Goal: Task Accomplishment & Management: Use online tool/utility

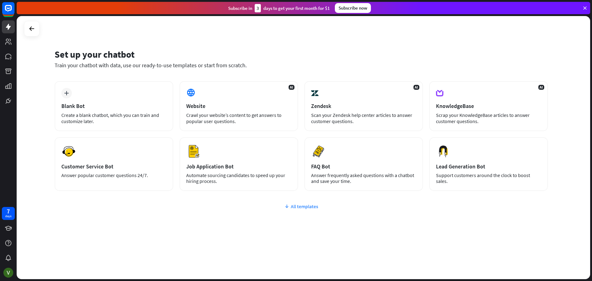
click at [303, 205] on div "All templates" at bounding box center [302, 206] width 494 height 6
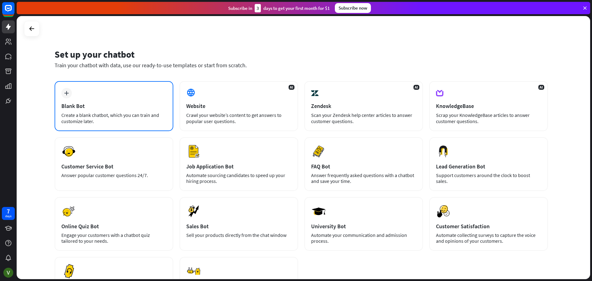
click at [116, 110] on div "plus Blank Bot Create a blank chatbot, which you can train and customize later." at bounding box center [114, 106] width 119 height 50
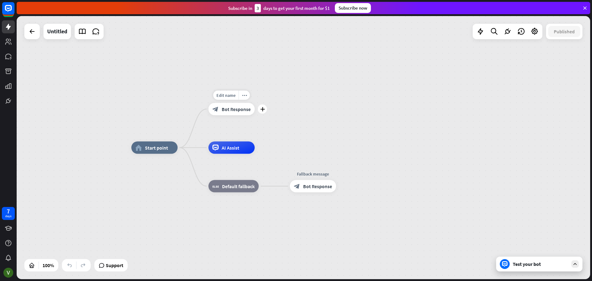
click at [239, 106] on span "Bot Response" at bounding box center [236, 109] width 29 height 6
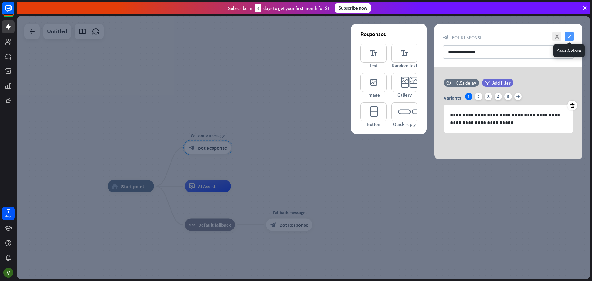
click at [574, 39] on icon "check" at bounding box center [569, 36] width 9 height 9
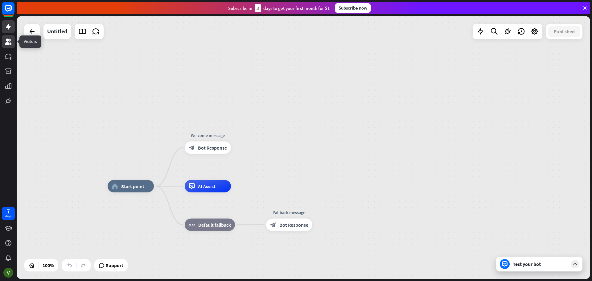
click at [5, 44] on icon at bounding box center [8, 42] width 6 height 6
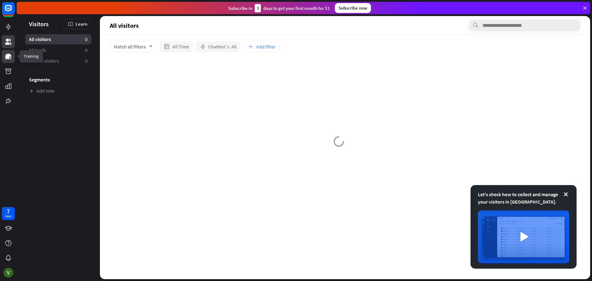
click at [5, 59] on icon at bounding box center [8, 56] width 7 height 7
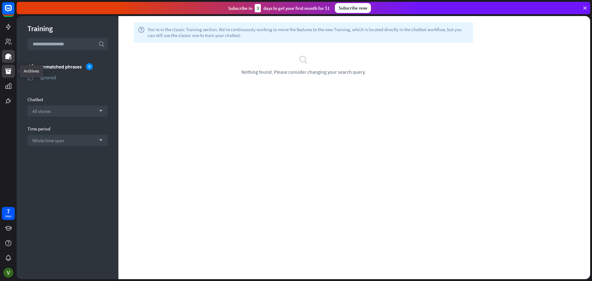
click at [6, 71] on icon at bounding box center [8, 71] width 6 height 6
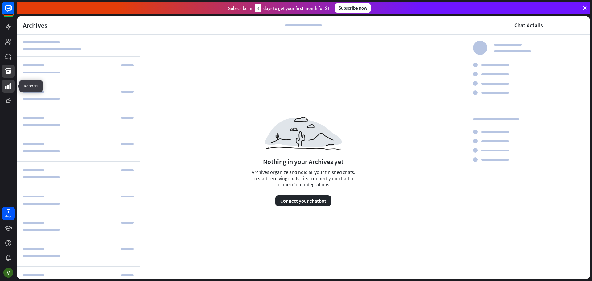
click at [6, 86] on icon at bounding box center [8, 86] width 6 height 6
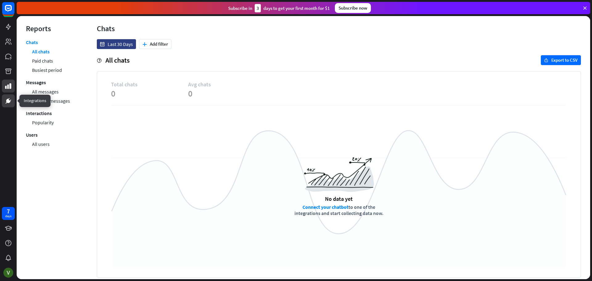
click at [6, 101] on icon at bounding box center [8, 100] width 7 height 7
